Goal: Task Accomplishment & Management: Use online tool/utility

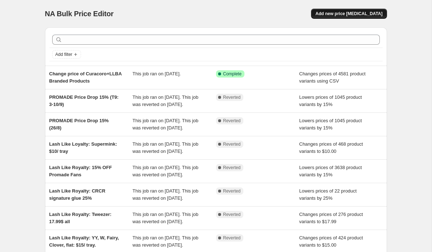
click at [359, 14] on span "Add new price [MEDICAL_DATA]" at bounding box center [348, 14] width 67 height 6
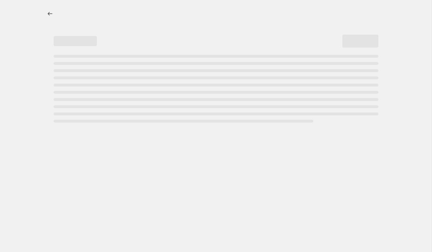
select select "percentage"
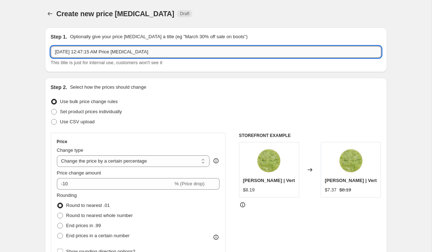
click at [150, 50] on input "[DATE] 12:47:15 AM Price [MEDICAL_DATA]" at bounding box center [216, 52] width 331 height 12
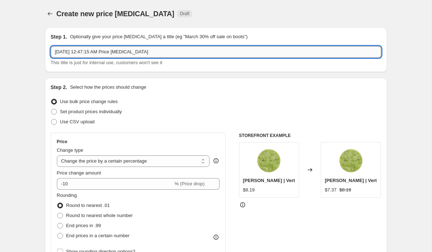
type input "]"
click at [155, 53] on input "]" at bounding box center [216, 52] width 331 height 12
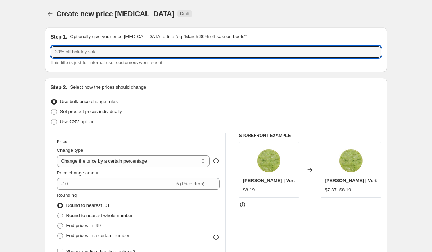
click at [121, 58] on div "This title is just for internal use, customers won't see it" at bounding box center [216, 56] width 331 height 20
click at [114, 51] on input "text" at bounding box center [216, 52] width 331 height 12
type input "promade 15% price drop"
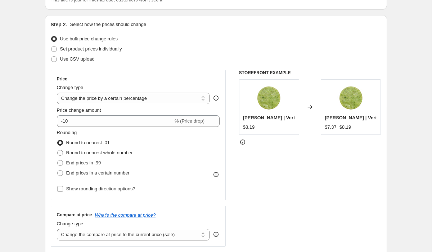
scroll to position [89, 0]
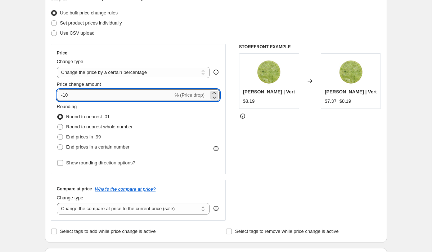
click at [118, 98] on input "-10" at bounding box center [115, 95] width 116 height 12
type input "-15"
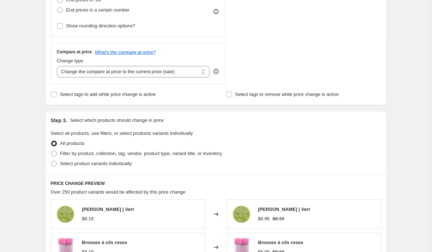
scroll to position [293, 0]
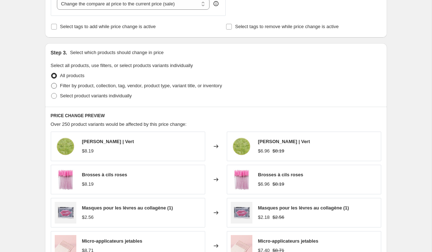
click at [104, 86] on span "Filter by product, collection, tag, vendor, product type, variant title, or inv…" at bounding box center [141, 85] width 162 height 5
click at [52, 83] on input "Filter by product, collection, tag, vendor, product type, variant title, or inv…" at bounding box center [51, 83] width 0 height 0
radio input "true"
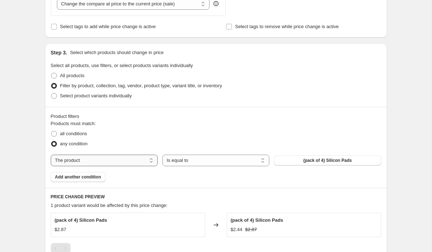
click at [101, 158] on select "The product The product's collection The product's tag The product's vendor The…" at bounding box center [104, 161] width 107 height 12
select select "collection"
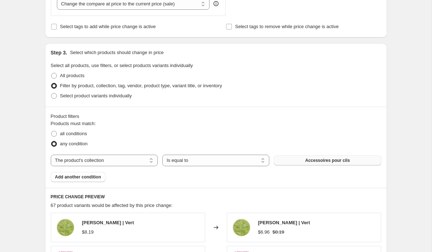
click at [306, 162] on span "Accessoires pour cils" at bounding box center [327, 160] width 45 height 6
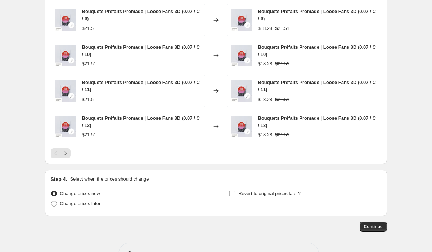
scroll to position [561, 0]
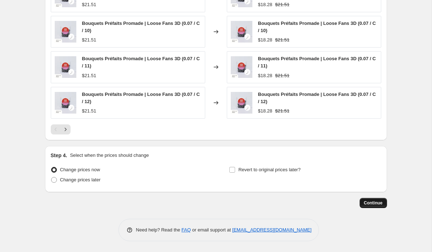
click at [372, 205] on span "Continue" at bounding box center [373, 203] width 19 height 6
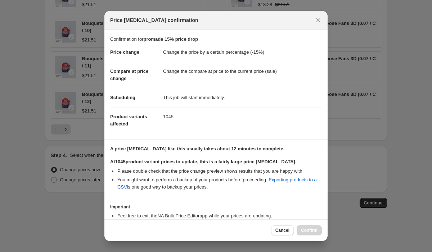
scroll to position [47, 0]
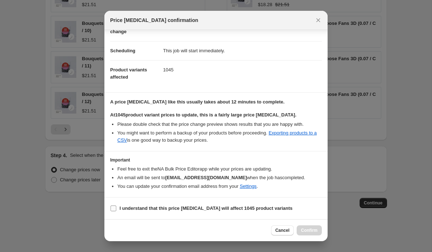
click at [222, 211] on span "I understand that this price [MEDICAL_DATA] will affect 1045 product variants" at bounding box center [206, 208] width 173 height 7
click at [116, 211] on input "I understand that this price [MEDICAL_DATA] will affect 1045 product variants" at bounding box center [114, 208] width 6 height 6
checkbox input "true"
click at [311, 231] on span "Confirm" at bounding box center [309, 230] width 17 height 6
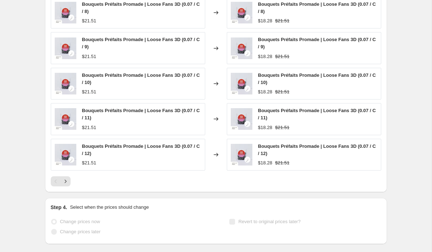
scroll to position [579, 0]
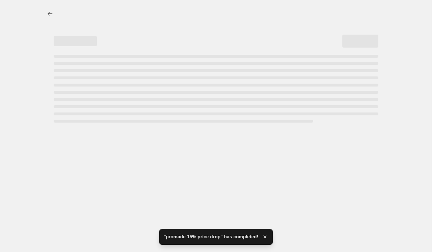
select select "percentage"
select select "collection"
